Goal: Task Accomplishment & Management: Use online tool/utility

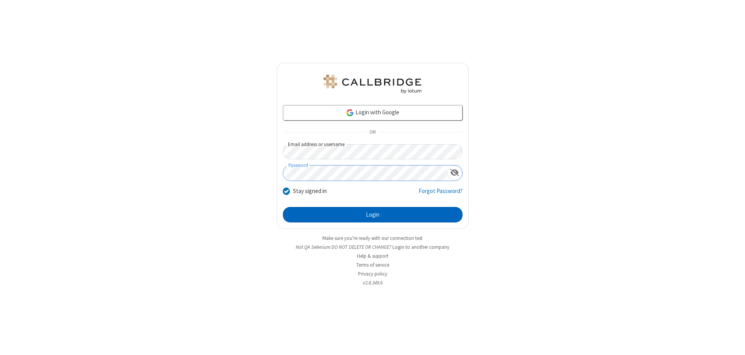
click at [372, 215] on button "Login" at bounding box center [373, 215] width 180 height 16
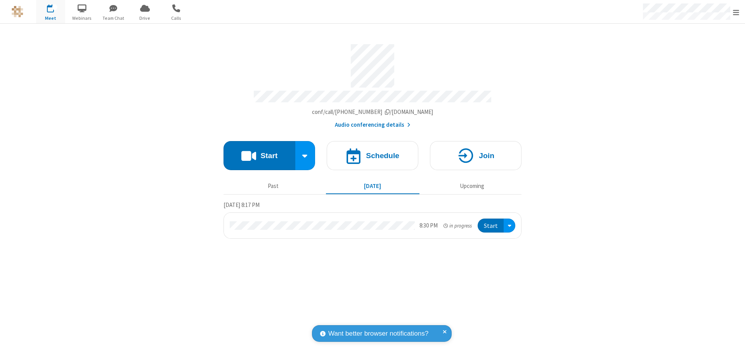
click at [736, 12] on span "Open menu" at bounding box center [736, 13] width 6 height 8
click at [145, 18] on span "Drive" at bounding box center [144, 18] width 29 height 7
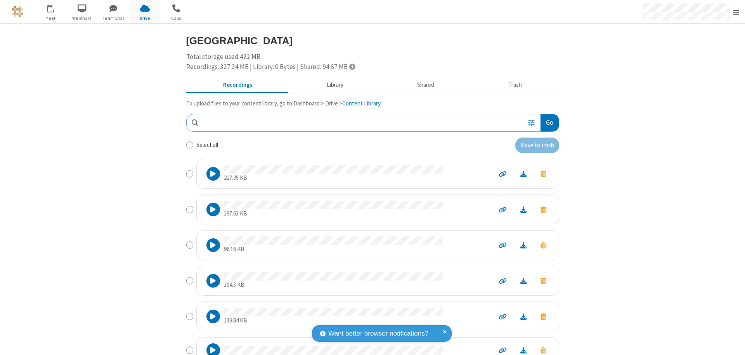
click at [331, 85] on button "Library" at bounding box center [334, 85] width 91 height 15
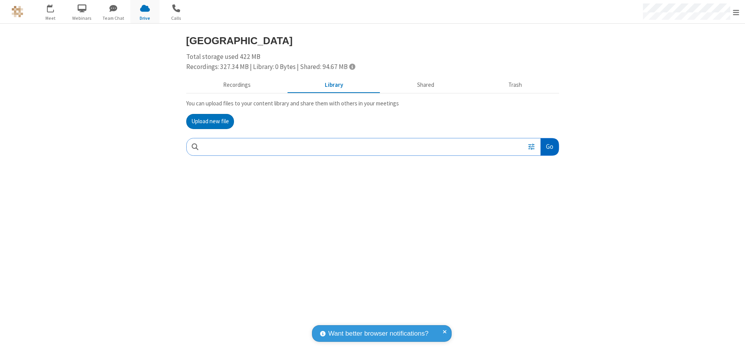
click at [549, 147] on button "Go" at bounding box center [549, 146] width 18 height 17
click at [210, 121] on button "Upload new file" at bounding box center [210, 122] width 48 height 16
